Goal: Communication & Community: Connect with others

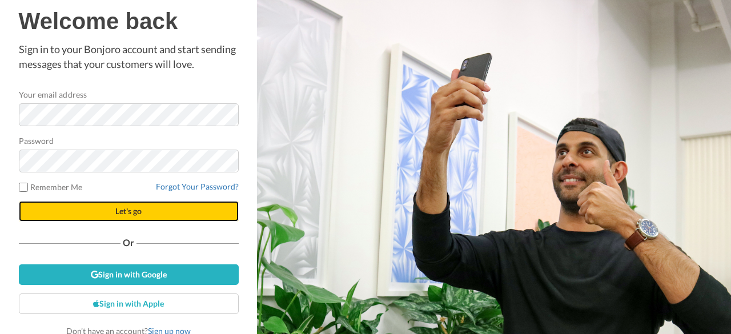
click at [139, 211] on button "Let's go" at bounding box center [129, 211] width 220 height 21
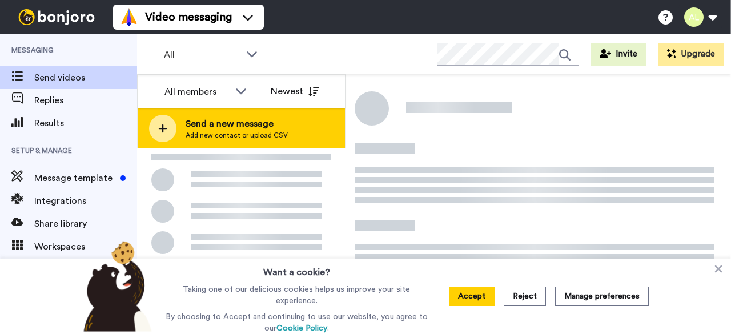
click at [251, 125] on span "Send a new message" at bounding box center [237, 124] width 102 height 14
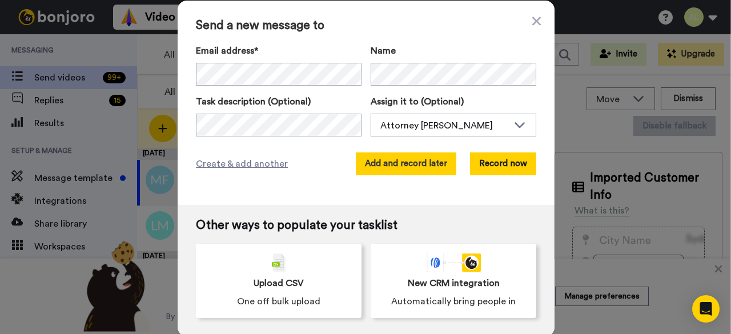
click at [404, 162] on button "Add and record later" at bounding box center [406, 164] width 101 height 23
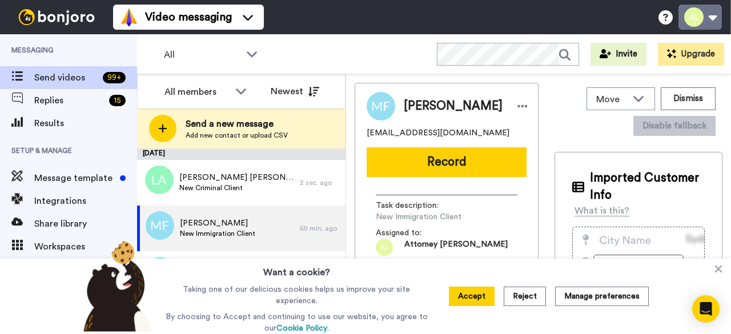
click at [719, 19] on button at bounding box center [700, 17] width 43 height 25
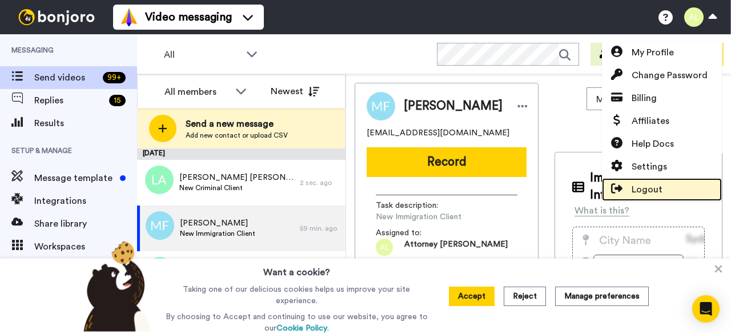
click at [656, 187] on span "Logout" at bounding box center [647, 190] width 31 height 14
